Goal: Book appointment/travel/reservation

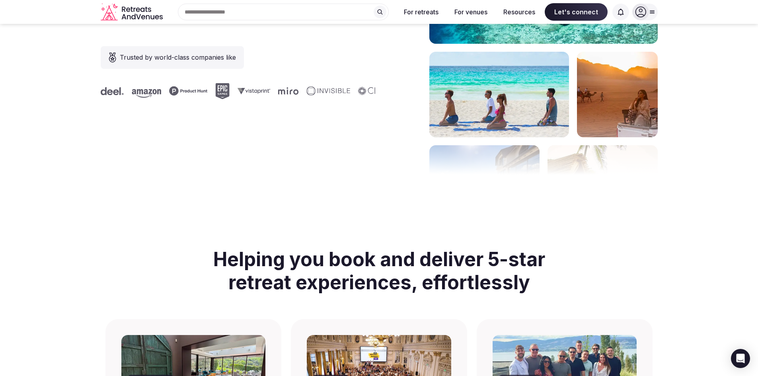
scroll to position [159, 0]
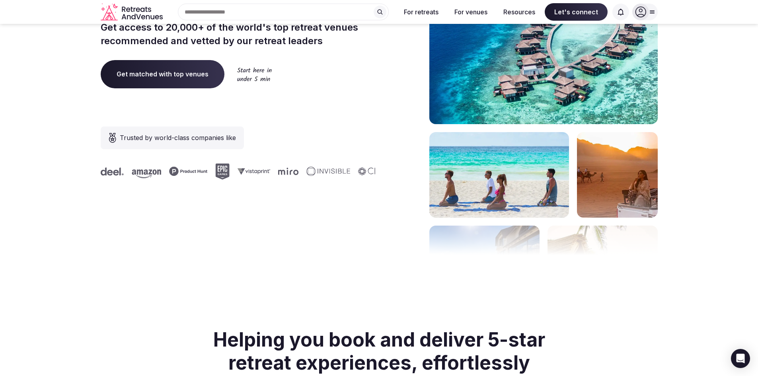
click at [127, 78] on span "Get matched with top venues" at bounding box center [163, 74] width 124 height 28
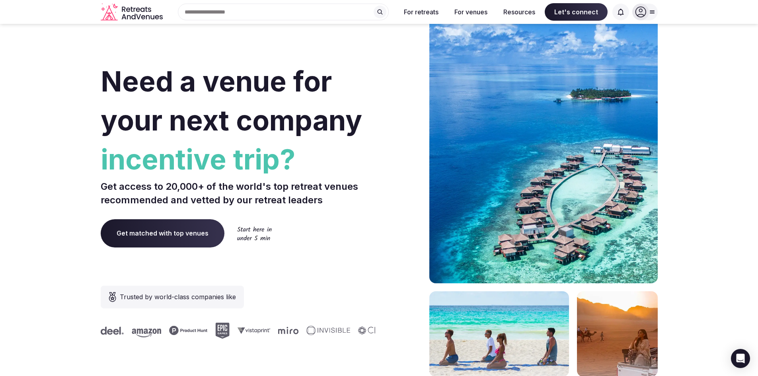
click at [62, 193] on section "Need a venue for your next company incentive trip? Get access to 20,000+ of the…" at bounding box center [379, 237] width 758 height 479
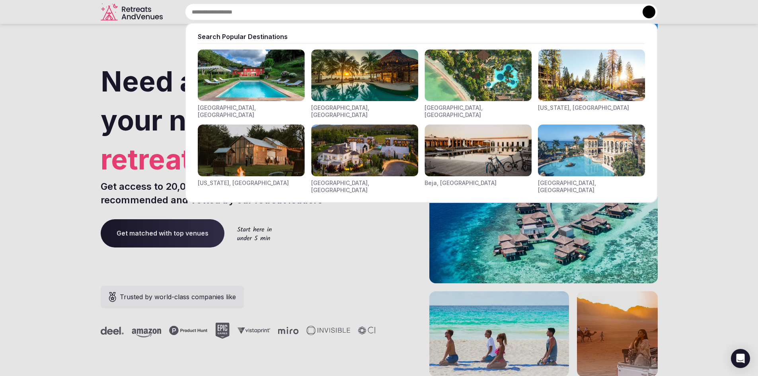
click at [266, 18] on div "Search Popular Destinations [GEOGRAPHIC_DATA], [GEOGRAPHIC_DATA] [GEOGRAPHIC_DA…" at bounding box center [412, 12] width 492 height 17
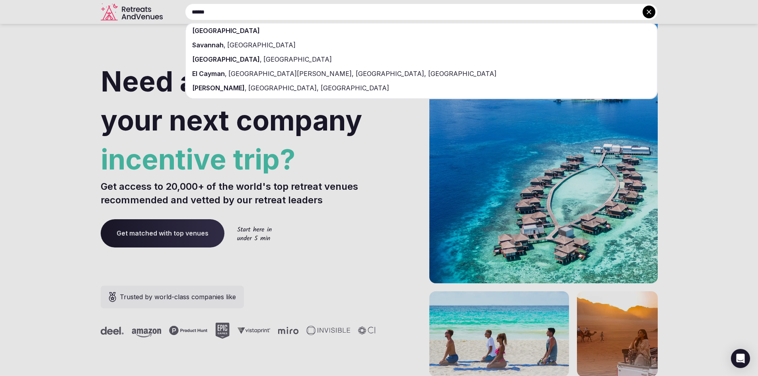
type input "******"
click at [255, 29] on div "[GEOGRAPHIC_DATA]" at bounding box center [421, 30] width 471 height 14
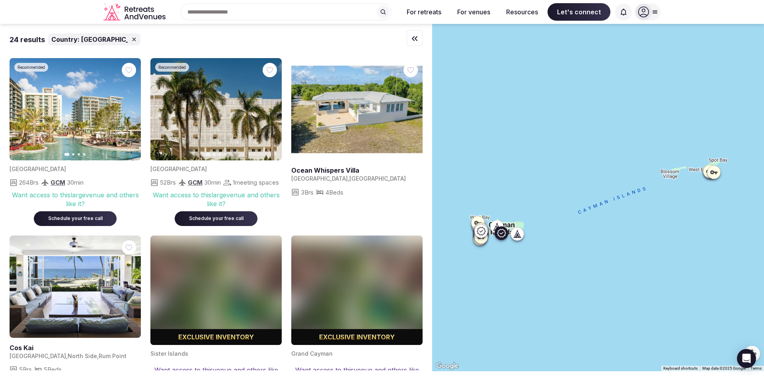
click at [126, 110] on button "Next slide" at bounding box center [129, 109] width 13 height 13
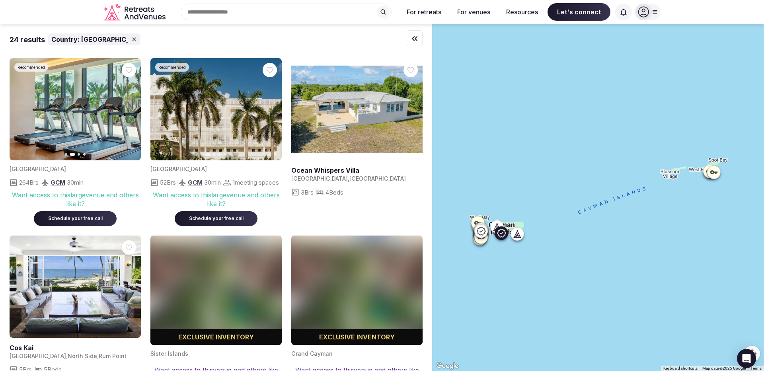
click at [126, 110] on button "Next slide" at bounding box center [129, 109] width 13 height 13
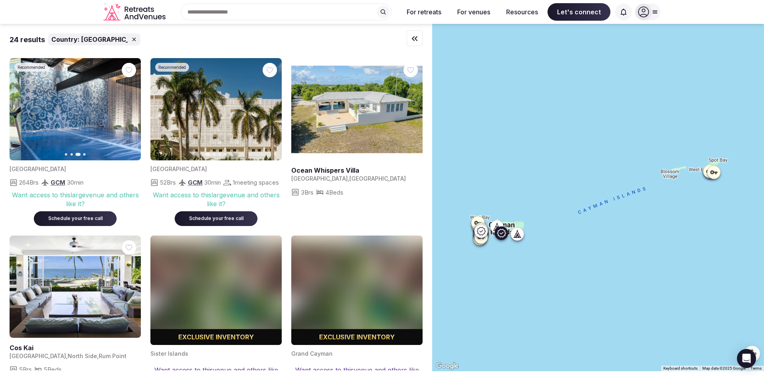
click at [126, 110] on button "Next slide" at bounding box center [129, 109] width 13 height 13
